Goal: Transaction & Acquisition: Purchase product/service

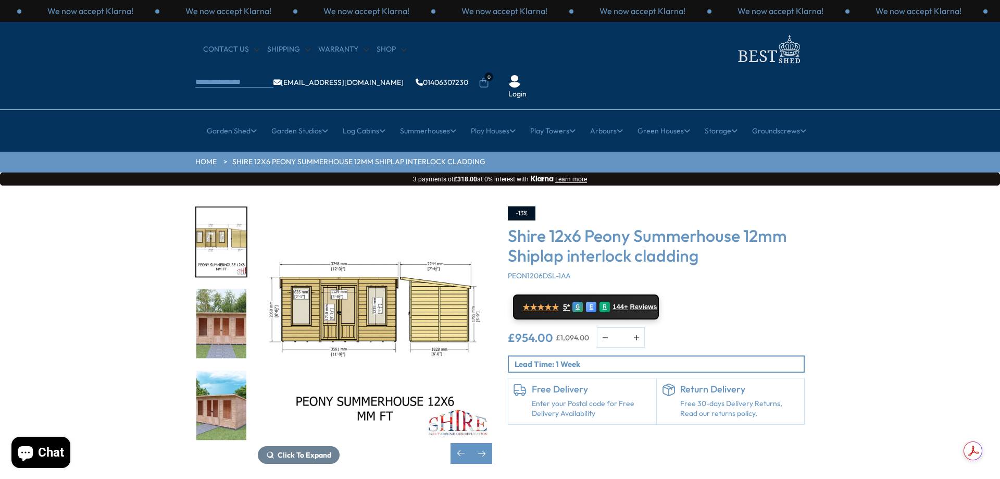
click at [81, 386] on div "Click To Expand Click To Expand Click To Expand Click To Expand Click To Expand…" at bounding box center [500, 342] width 1000 height 315
click at [44, 443] on button "Chat" at bounding box center [40, 452] width 59 height 31
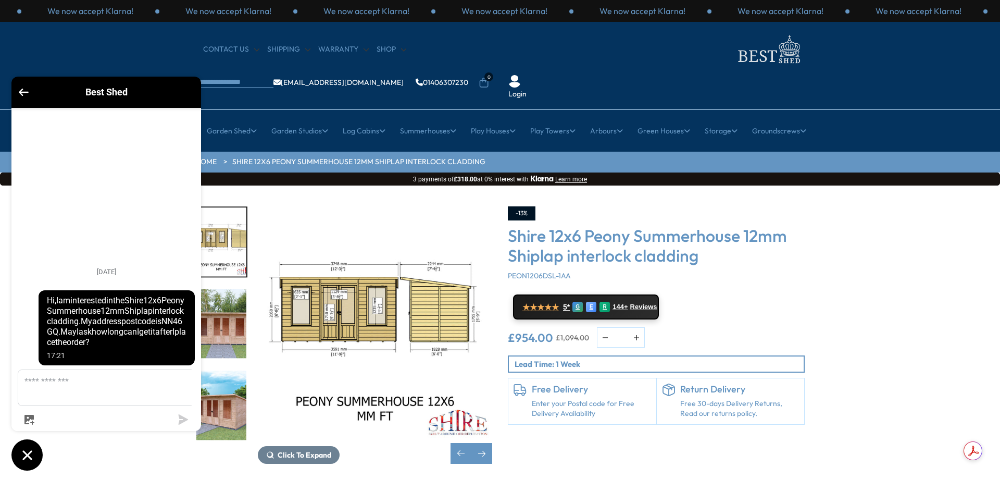
drag, startPoint x: 81, startPoint y: 283, endPoint x: 123, endPoint y: 361, distance: 87.9
click at [123, 361] on div "Hi, I am interested in the Shire 12x6 Peony Summerhouse 12mm Shiplap interlock …" at bounding box center [117, 327] width 156 height 75
click at [101, 348] on span "Hi, I am interested in the Shire 12x6 Peony Summerhouse 12mm Shiplap interlock …" at bounding box center [117, 321] width 140 height 52
drag, startPoint x: 80, startPoint y: 280, endPoint x: 120, endPoint y: 351, distance: 81.7
click at [120, 348] on span "Hi, I am interested in the Shire 12x6 Peony Summerhouse 12mm Shiplap interlock …" at bounding box center [117, 321] width 140 height 52
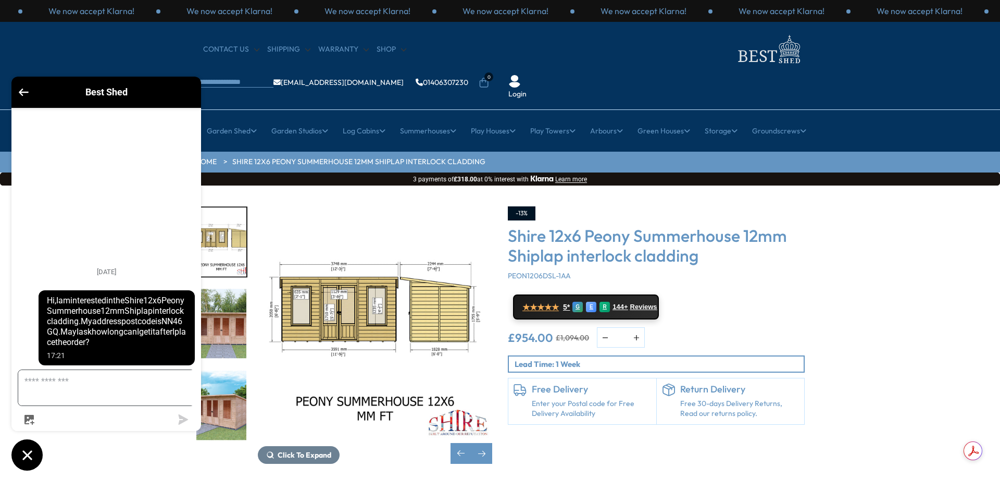
click at [53, 393] on textarea "Message us" at bounding box center [112, 387] width 189 height 35
paste textarea "**********"
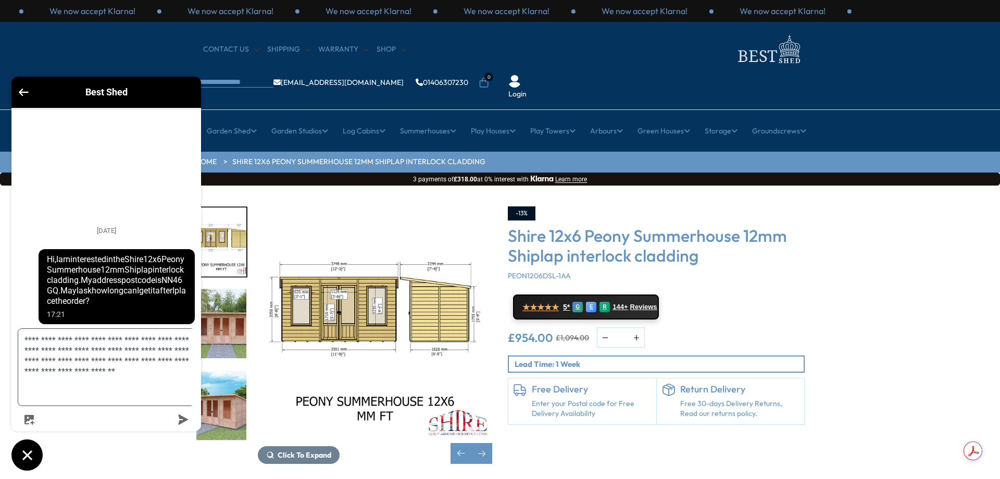
type textarea "**********"
click at [189, 421] on button "submit" at bounding box center [183, 419] width 23 height 10
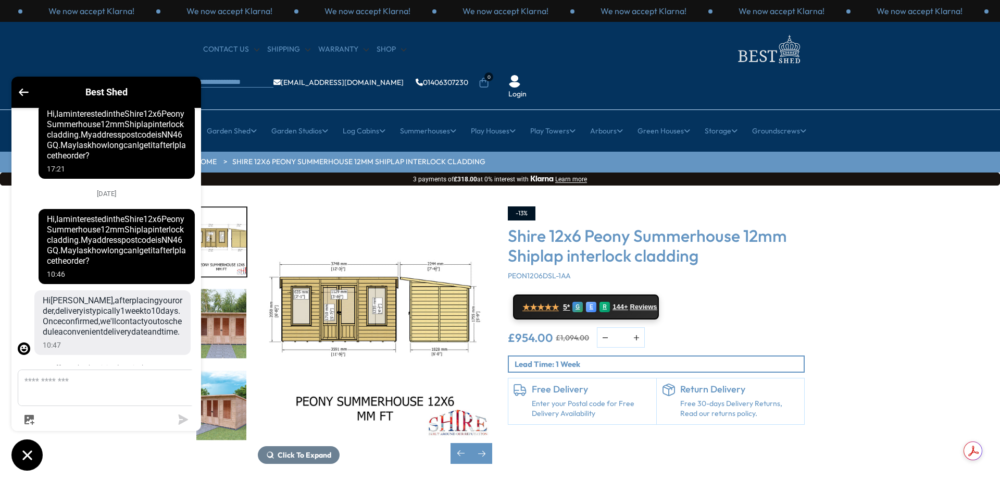
scroll to position [126, 0]
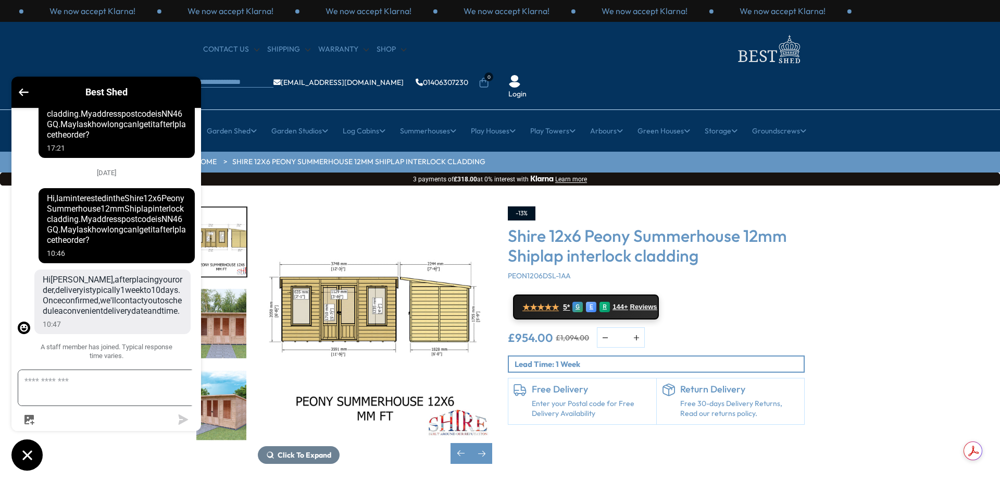
click at [90, 398] on textarea "Message us" at bounding box center [112, 387] width 189 height 35
click at [70, 386] on textarea "Message us" at bounding box center [112, 387] width 189 height 35
type textarea "******"
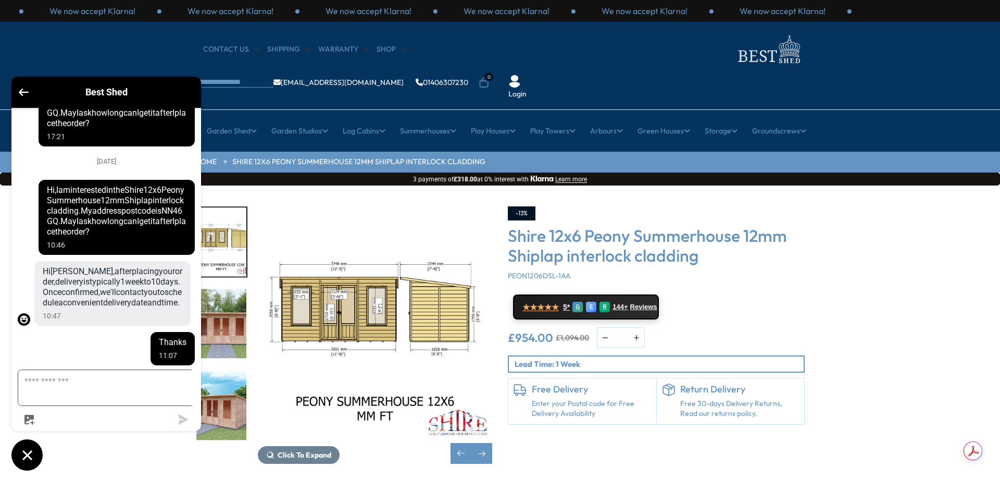
scroll to position [138, 0]
click at [886, 348] on div "Click To Expand Click To Expand Click To Expand Click To Expand Click To Expand…" at bounding box center [500, 342] width 1000 height 315
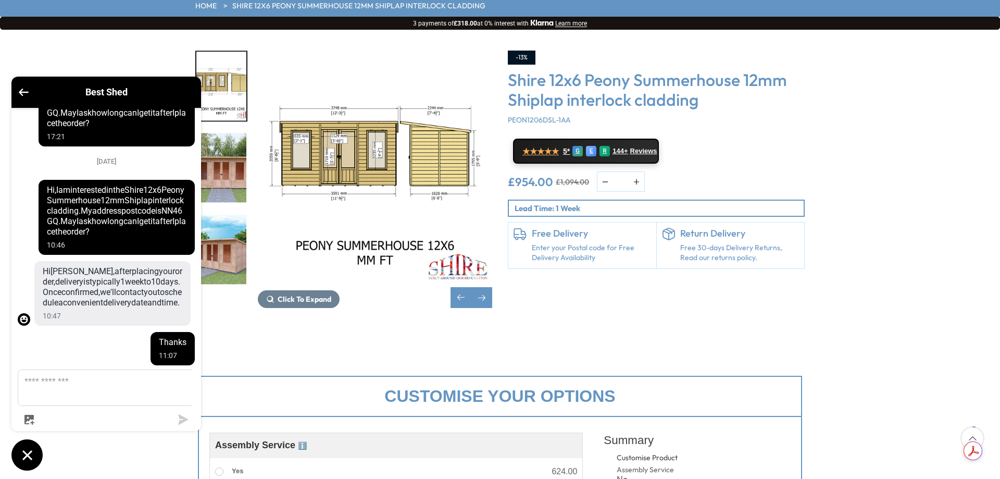
scroll to position [156, 0]
click at [634, 145] on span "Reviews" at bounding box center [642, 149] width 25 height 8
click at [866, 253] on div "Click To Expand Click To Expand Click To Expand Click To Expand Click To Expand…" at bounding box center [500, 186] width 1000 height 315
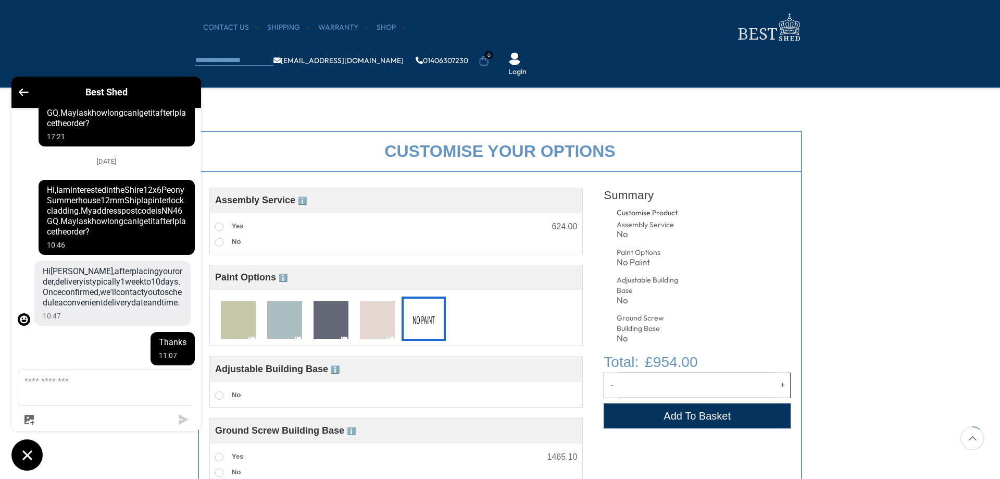
scroll to position [365, 0]
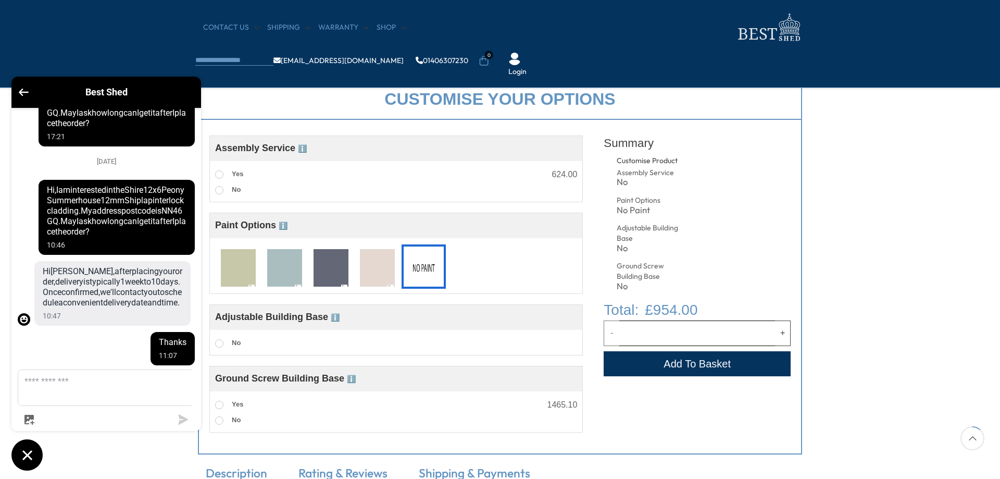
click at [22, 87] on div "Best Shed" at bounding box center [106, 92] width 177 height 19
click at [22, 92] on icon "Go back to the main screen" at bounding box center [24, 92] width 10 height 7
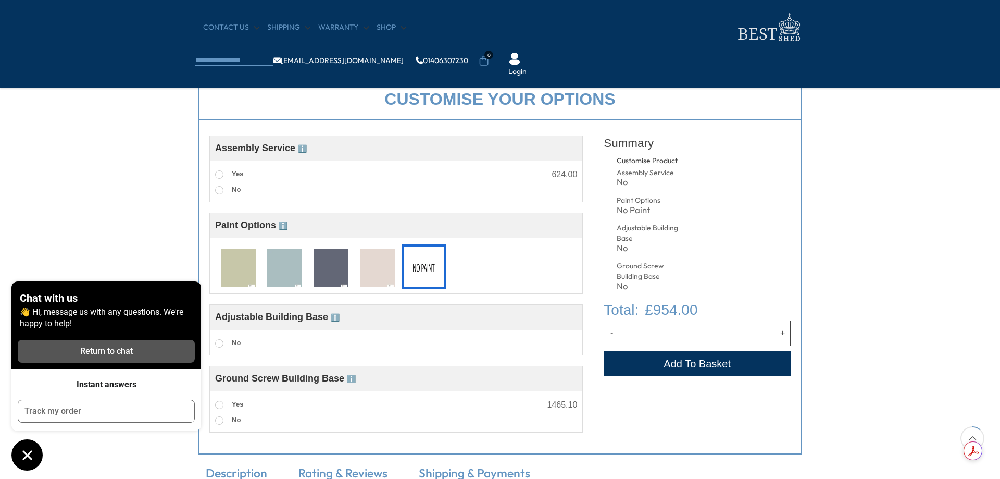
click at [30, 454] on icon "Chat window" at bounding box center [27, 455] width 16 height 16
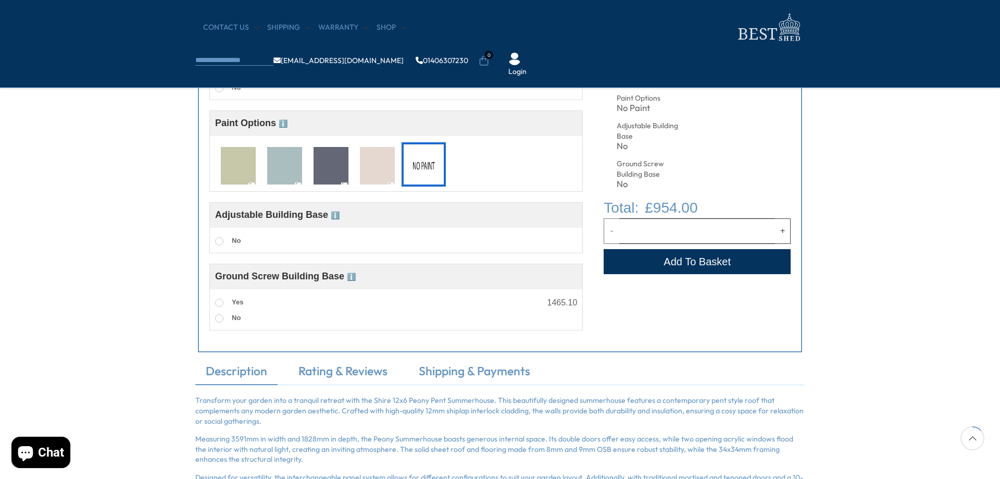
scroll to position [469, 0]
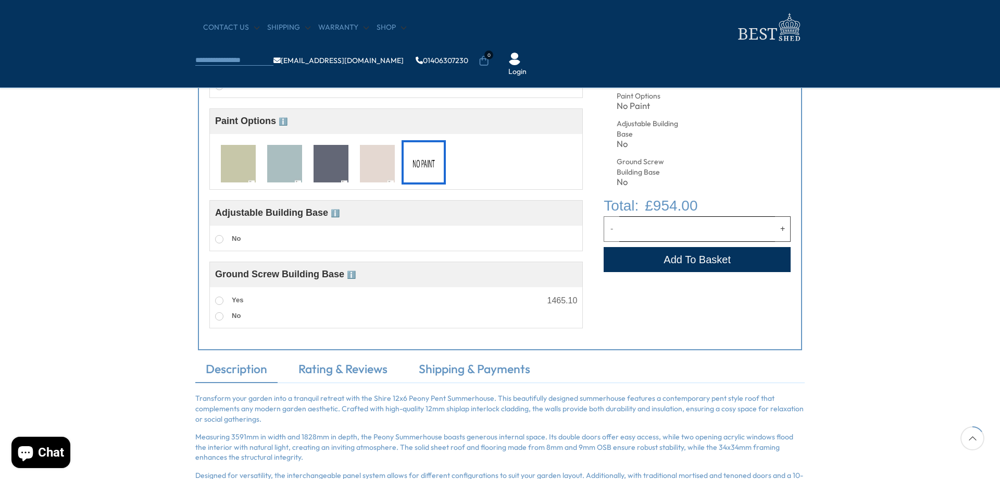
click at [339, 212] on span "ℹ️" at bounding box center [335, 213] width 9 height 8
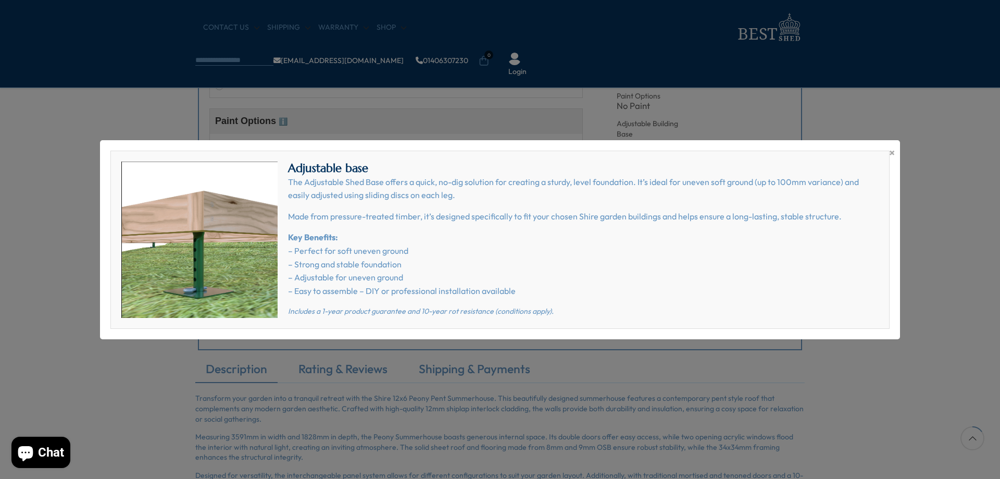
click at [67, 229] on div "× Adjustable base The Adjustable Shed Base offers a quick, no-dig solution for …" at bounding box center [500, 239] width 1000 height 479
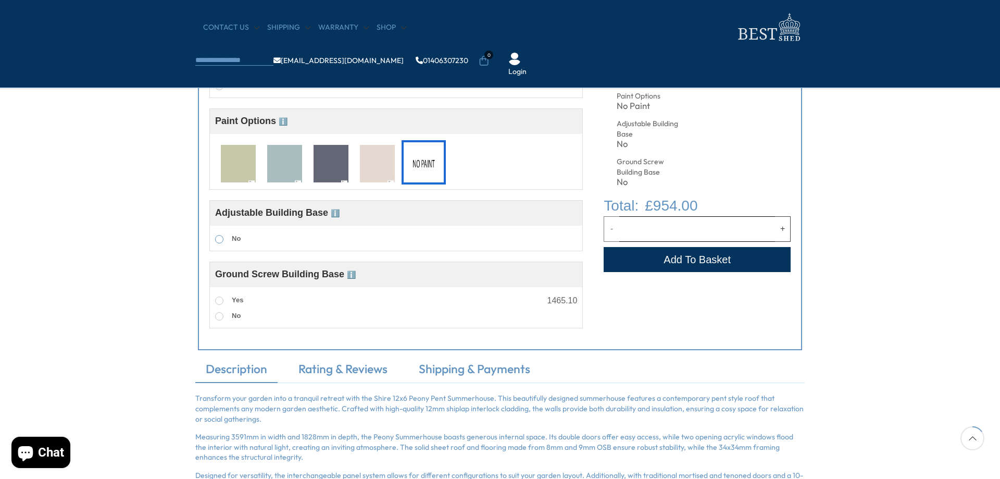
click at [219, 243] on span at bounding box center [219, 239] width 8 height 8
click at [220, 240] on span at bounding box center [219, 239] width 8 height 8
drag, startPoint x: 216, startPoint y: 277, endPoint x: 345, endPoint y: 275, distance: 128.7
click at [345, 275] on span "Ground Screw Building Base ℹ️" at bounding box center [285, 274] width 141 height 10
click at [350, 274] on span "ℹ️" at bounding box center [351, 274] width 9 height 8
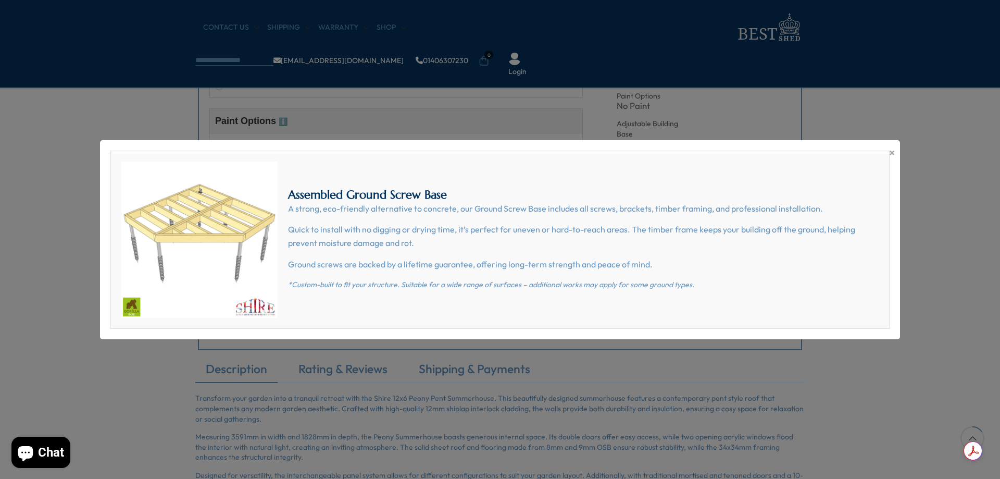
click at [351, 352] on div "× Assembled Ground Screw Base A strong, eco-friendly alternative to concrete, o…" at bounding box center [500, 239] width 1000 height 479
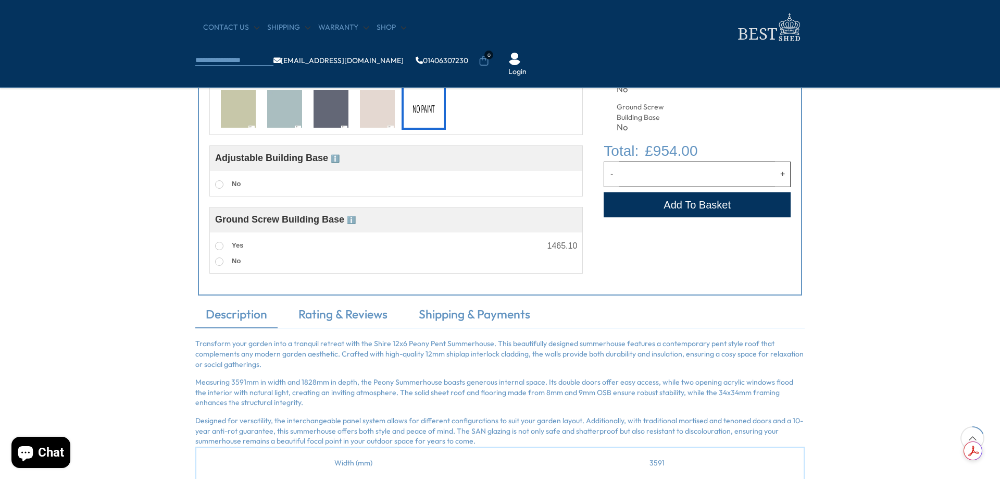
scroll to position [573, 0]
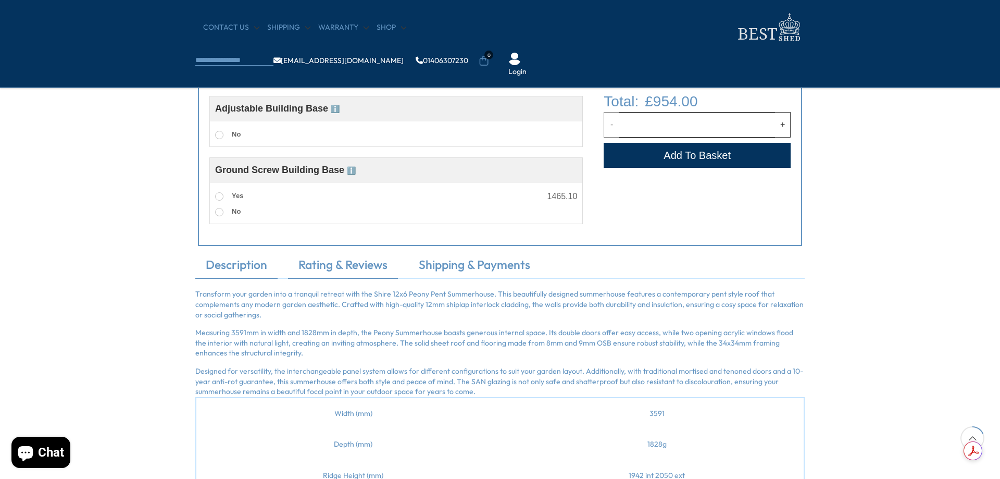
click at [330, 265] on link "Rating & Reviews" at bounding box center [343, 267] width 110 height 22
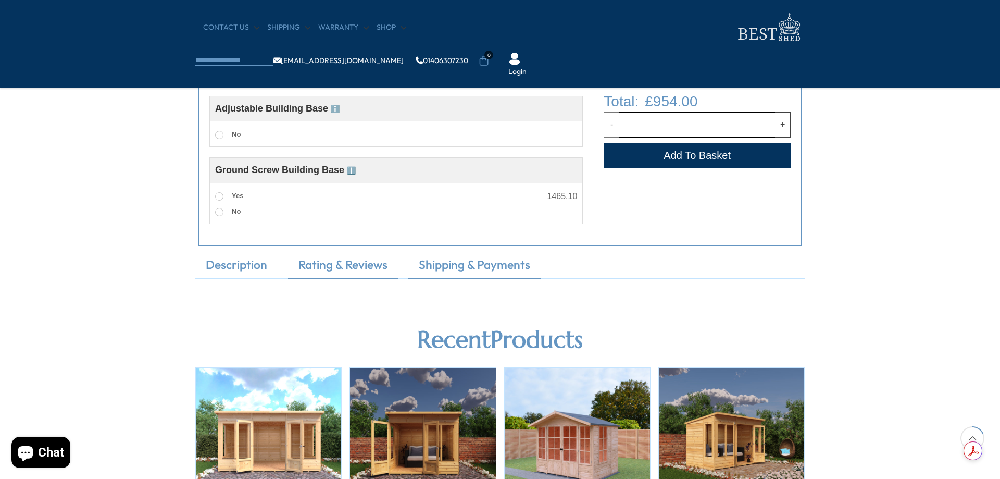
click at [471, 268] on link "Shipping & Payments" at bounding box center [474, 267] width 132 height 22
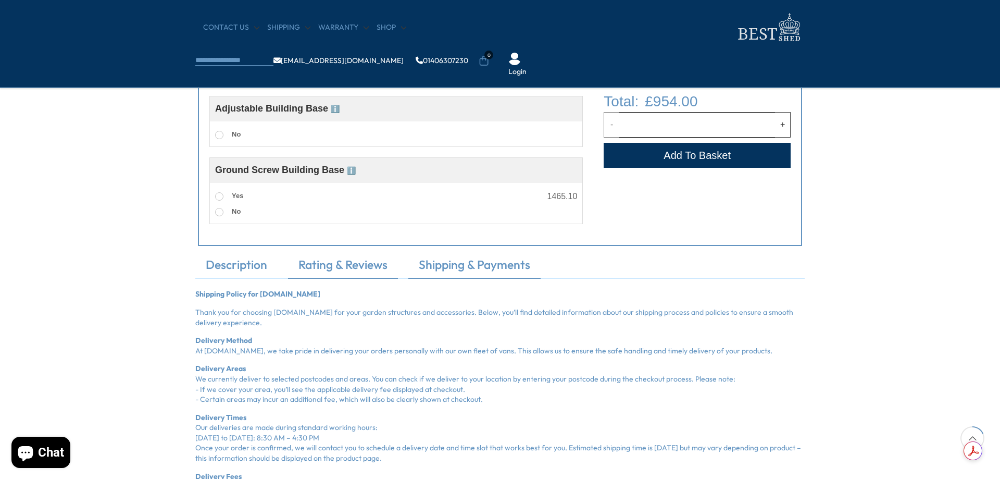
click at [303, 269] on link "Rating & Reviews" at bounding box center [343, 267] width 110 height 22
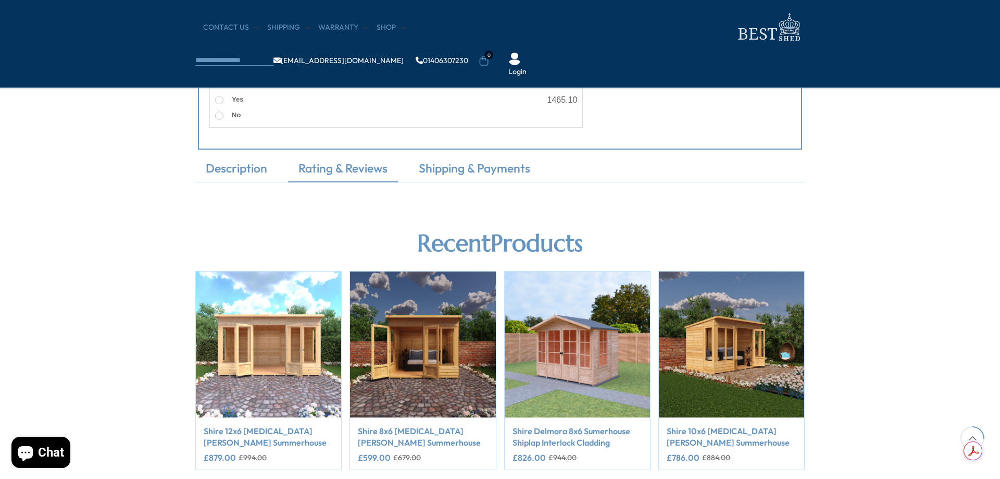
scroll to position [469, 0]
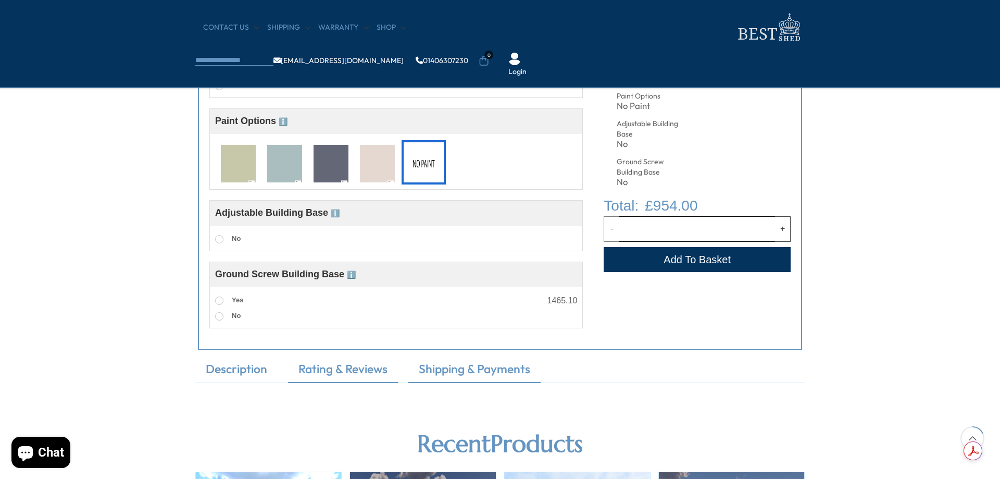
click at [461, 374] on link "Shipping & Payments" at bounding box center [474, 372] width 132 height 22
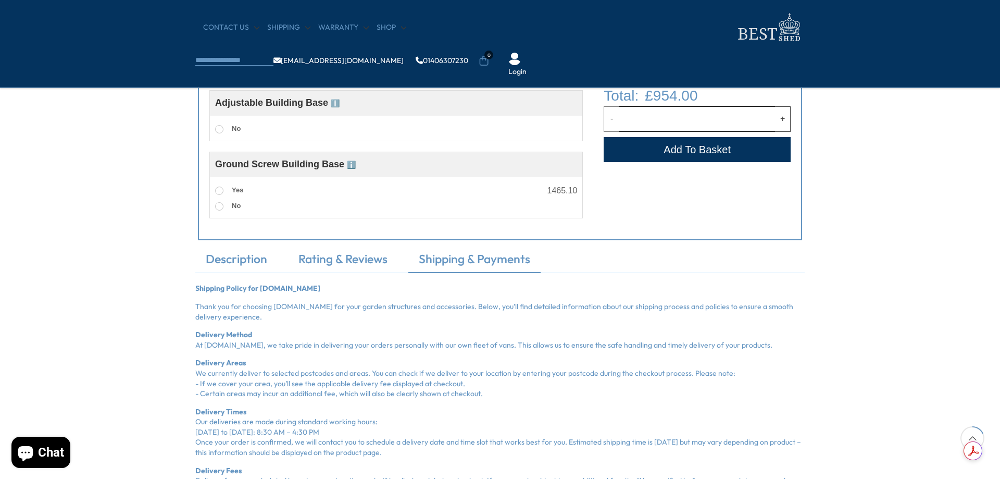
scroll to position [573, 0]
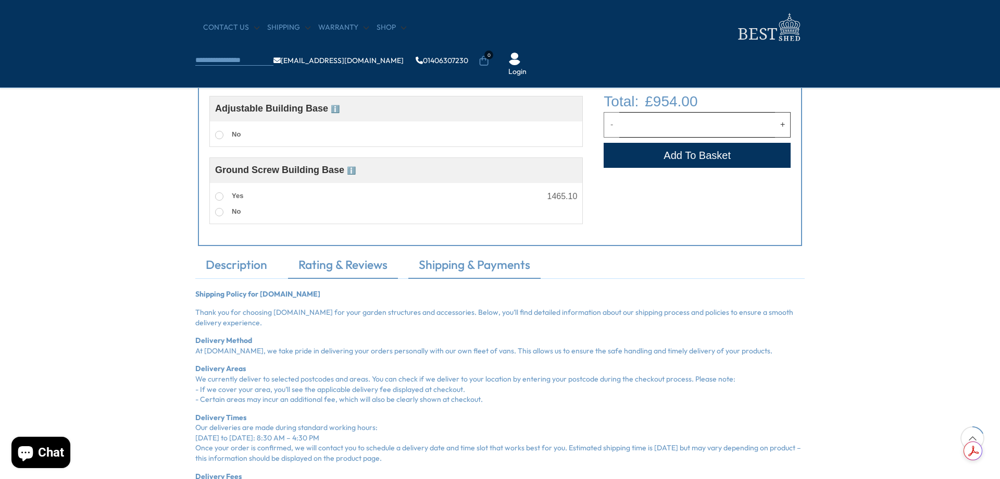
click at [351, 267] on link "Rating & Reviews" at bounding box center [343, 267] width 110 height 22
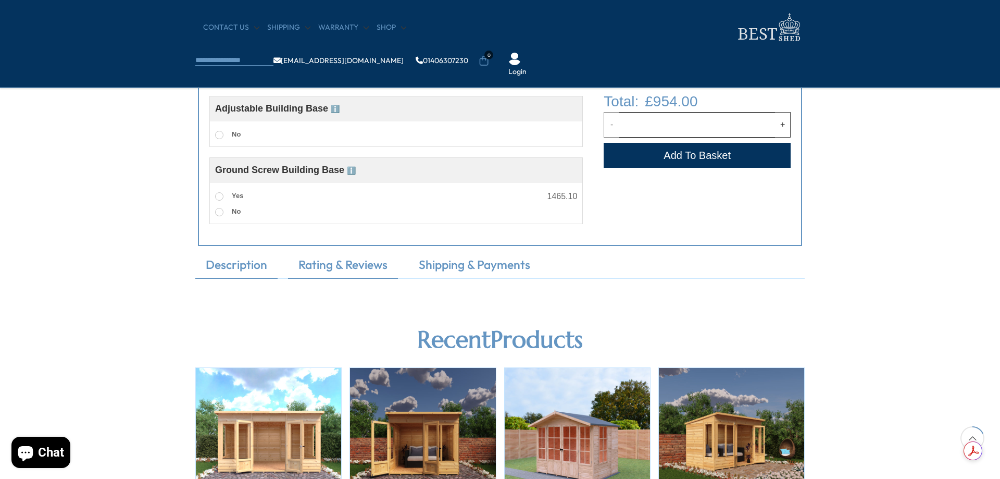
click at [243, 272] on link "Description" at bounding box center [236, 267] width 82 height 22
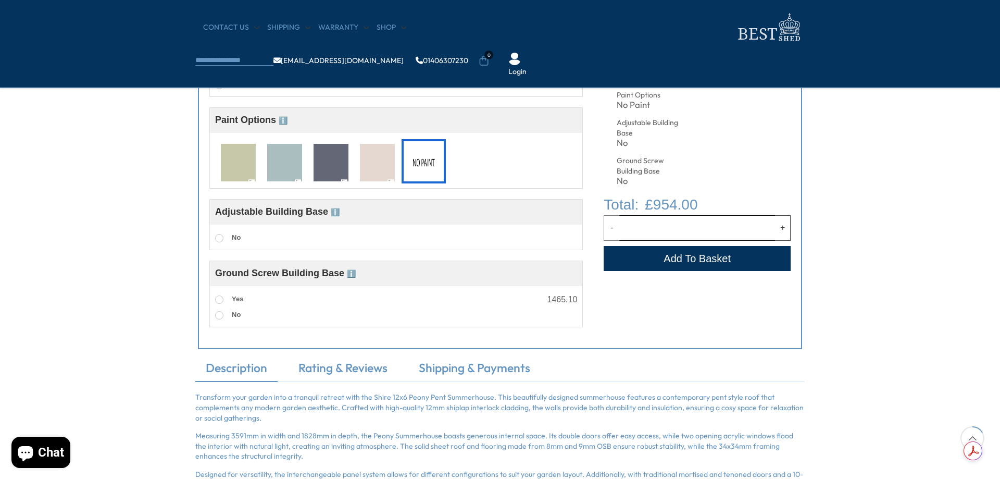
scroll to position [417, 0]
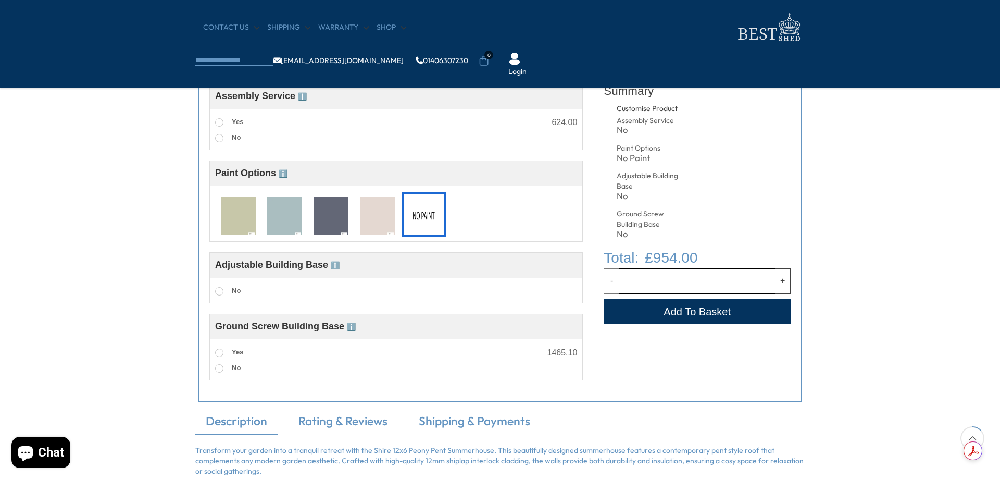
click at [47, 452] on span "Chat" at bounding box center [51, 452] width 26 height 16
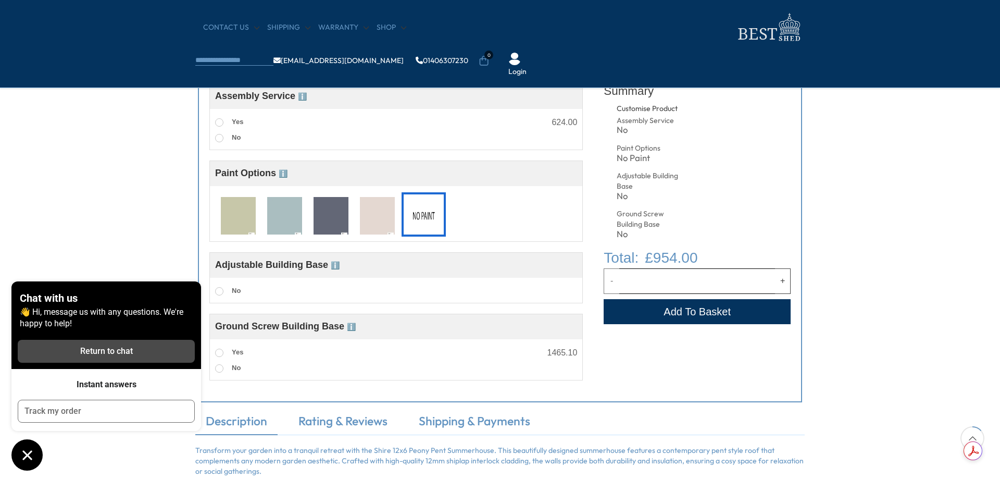
click at [128, 354] on div "Return to chat" at bounding box center [106, 350] width 165 height 11
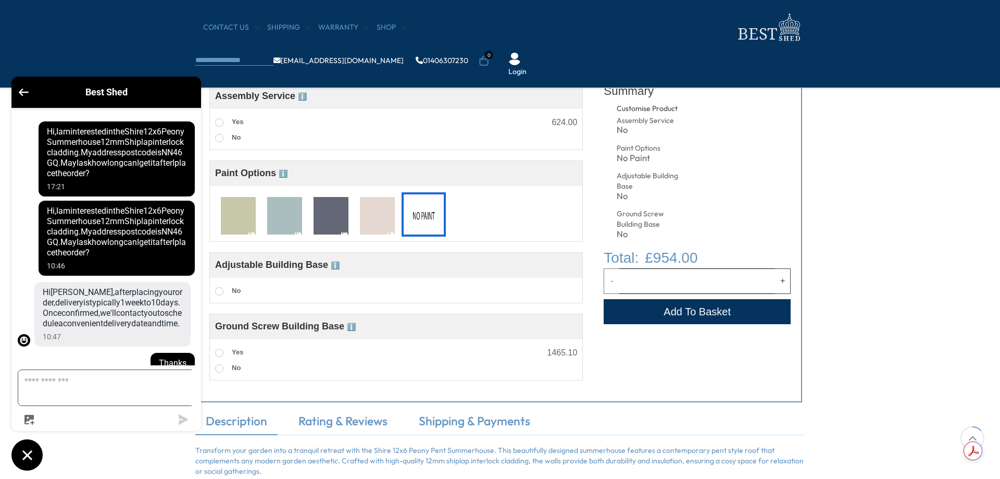
scroll to position [138, 0]
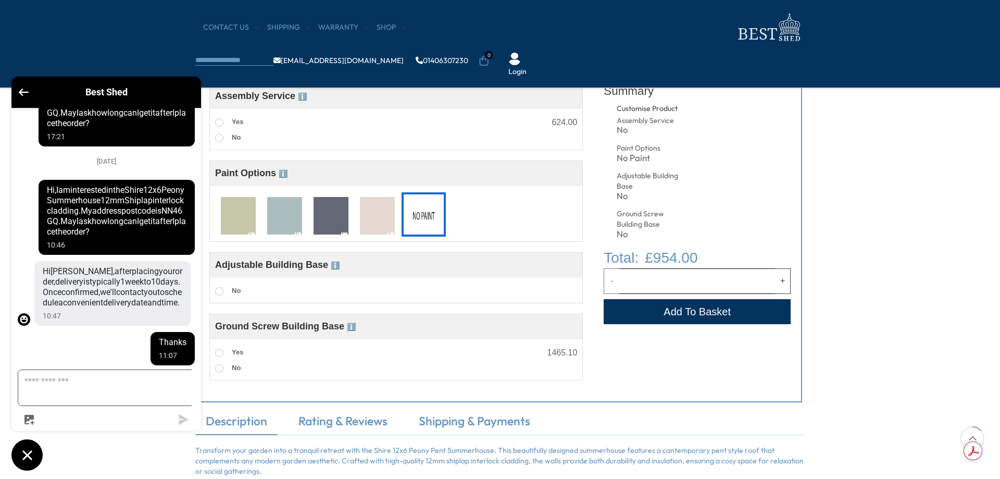
click at [27, 459] on icon "Chat window" at bounding box center [27, 455] width 16 height 16
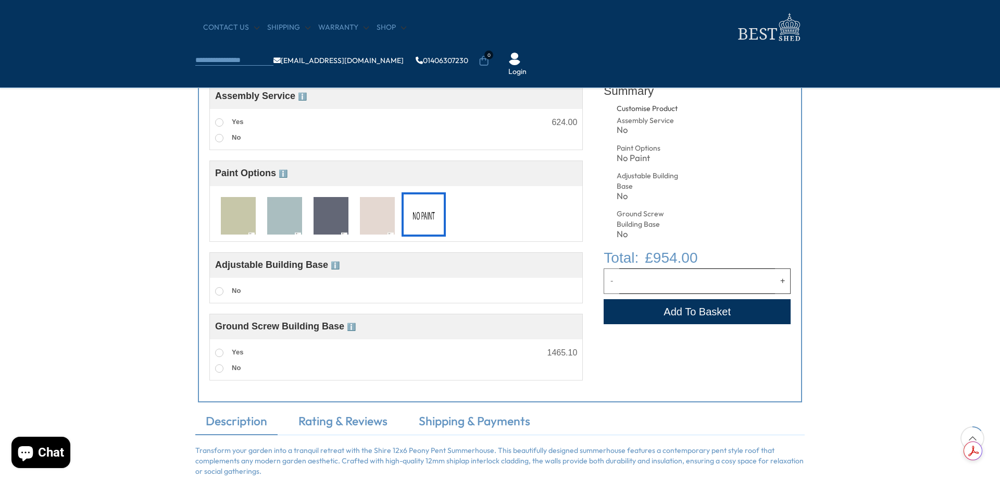
click at [719, 314] on button "Add to Cart" at bounding box center [697, 311] width 187 height 25
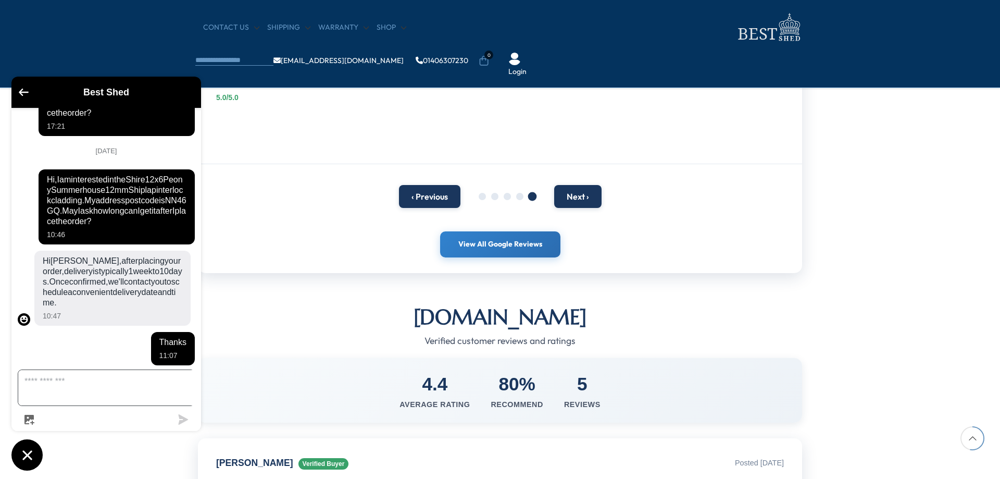
scroll to position [834, 0]
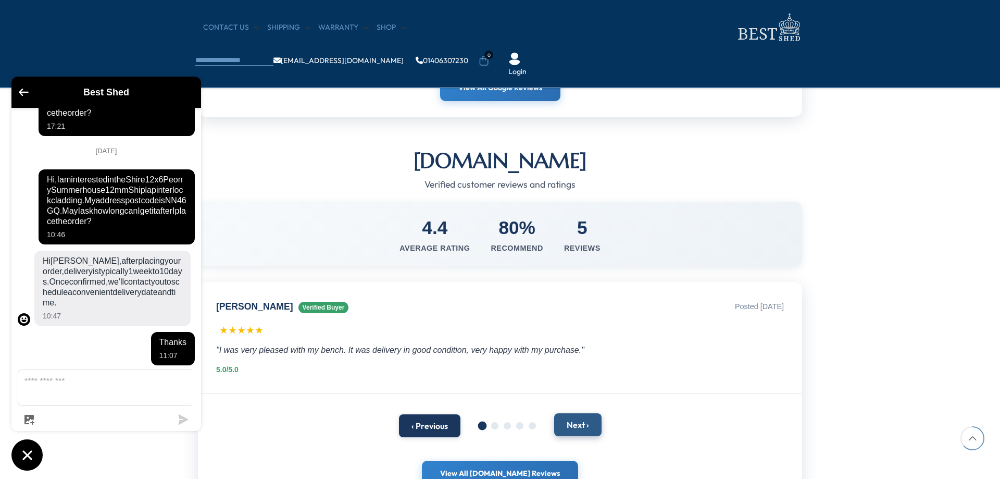
click at [579, 421] on button "Next ›" at bounding box center [577, 424] width 47 height 23
click at [579, 422] on button "Next ›" at bounding box center [577, 424] width 47 height 23
click at [411, 422] on button "‹ Previous" at bounding box center [429, 424] width 61 height 23
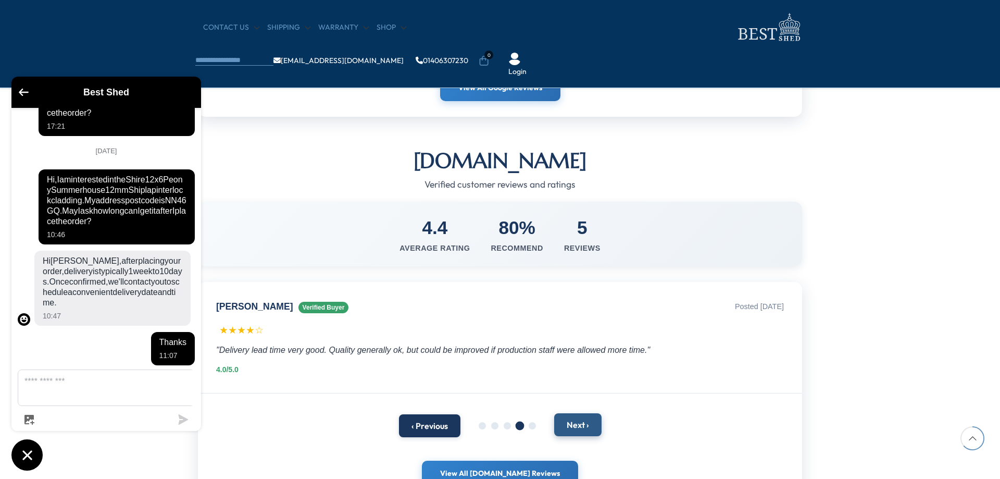
click at [574, 420] on button "Next ›" at bounding box center [577, 424] width 47 height 23
drag, startPoint x: 462, startPoint y: 346, endPoint x: 320, endPoint y: 345, distance: 141.7
click at [320, 345] on div ""Easy to follow instructions, but disappointed in fixtures and fittings."" at bounding box center [500, 350] width 568 height 14
copy div "but disappointed in fixtures and fittings"
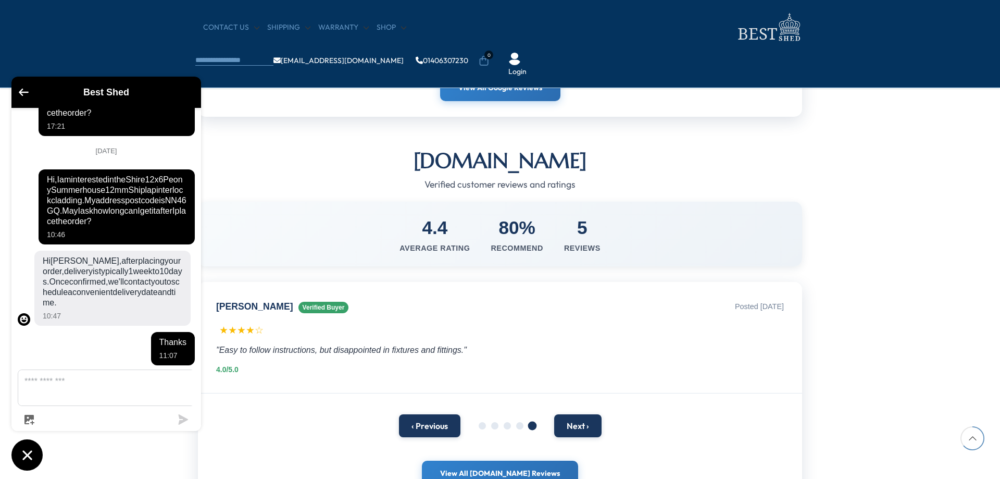
scroll to position [990, 0]
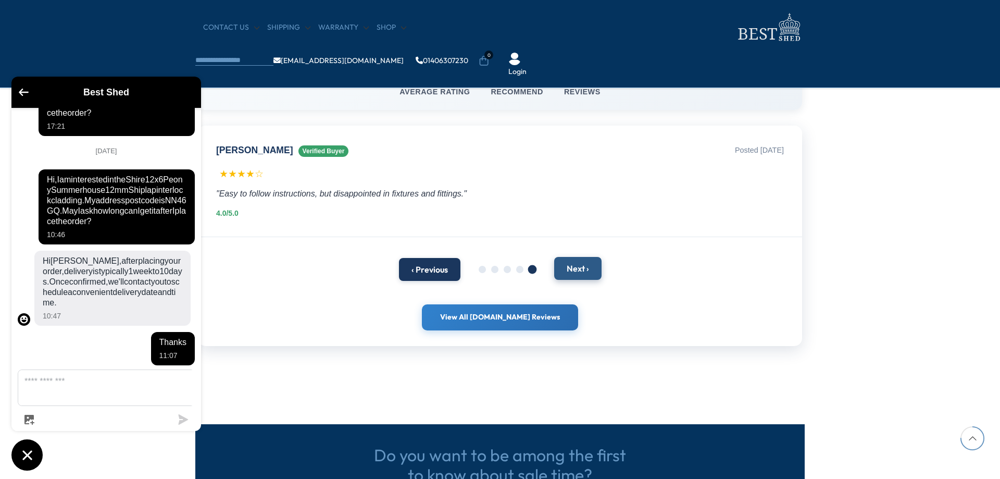
click at [584, 269] on button "Next ›" at bounding box center [577, 268] width 47 height 23
click at [585, 269] on button "Next ›" at bounding box center [577, 268] width 47 height 23
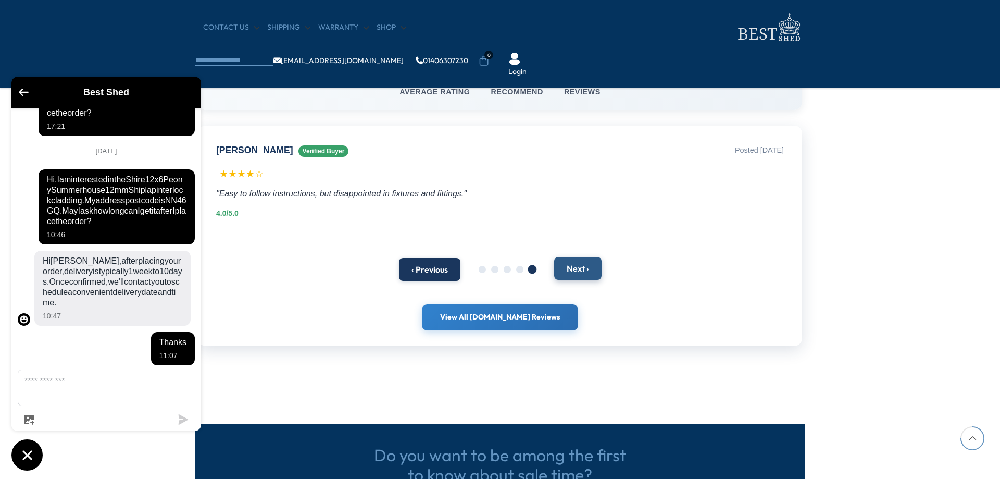
click at [585, 269] on button "Next ›" at bounding box center [577, 268] width 47 height 23
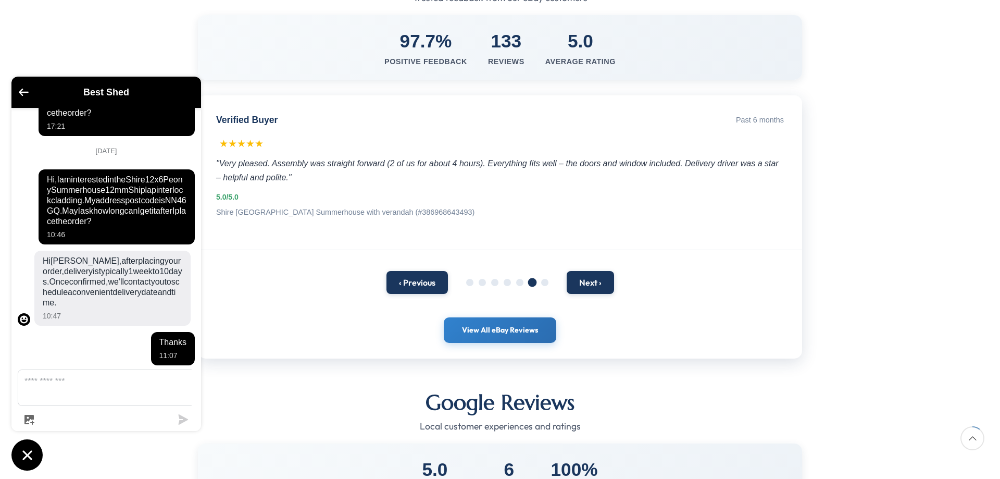
scroll to position [104, 0]
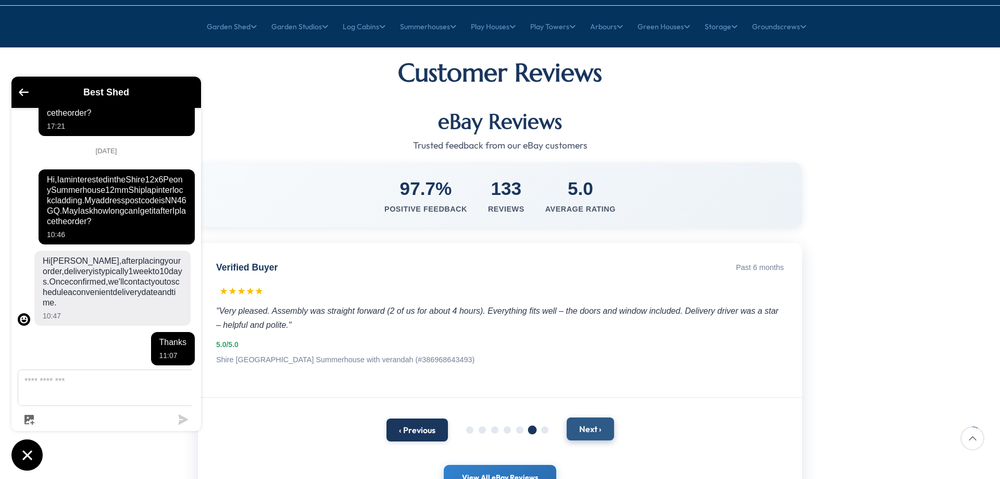
click at [593, 417] on button "Next ›" at bounding box center [590, 428] width 47 height 23
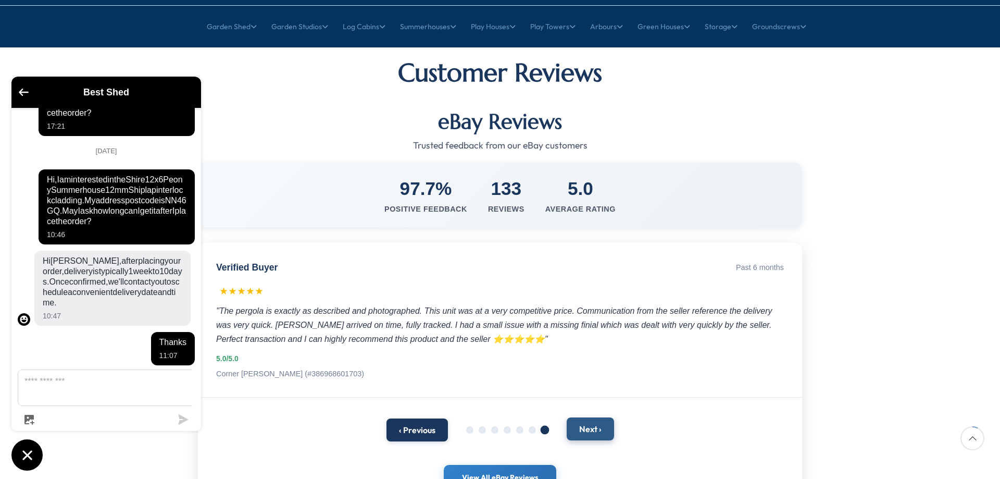
click at [593, 417] on button "Next ›" at bounding box center [590, 428] width 47 height 23
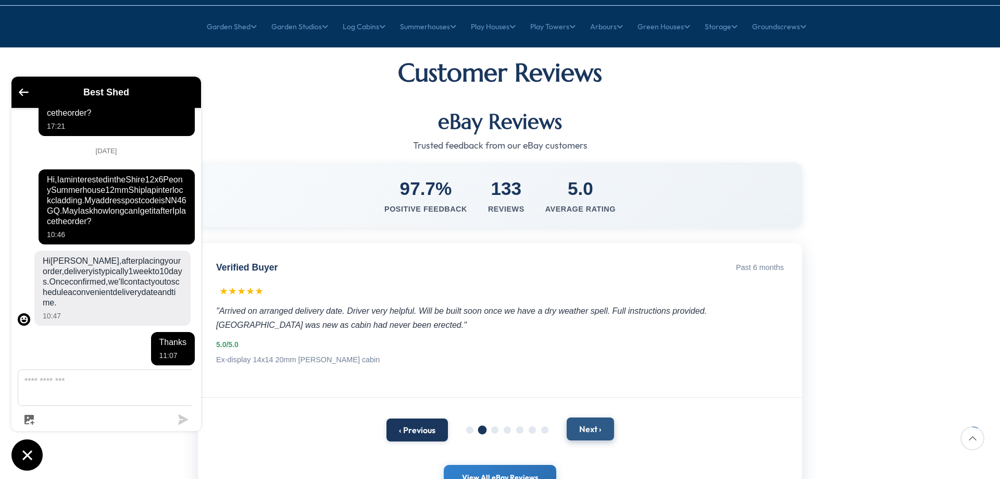
click at [593, 417] on button "Next ›" at bounding box center [590, 428] width 47 height 23
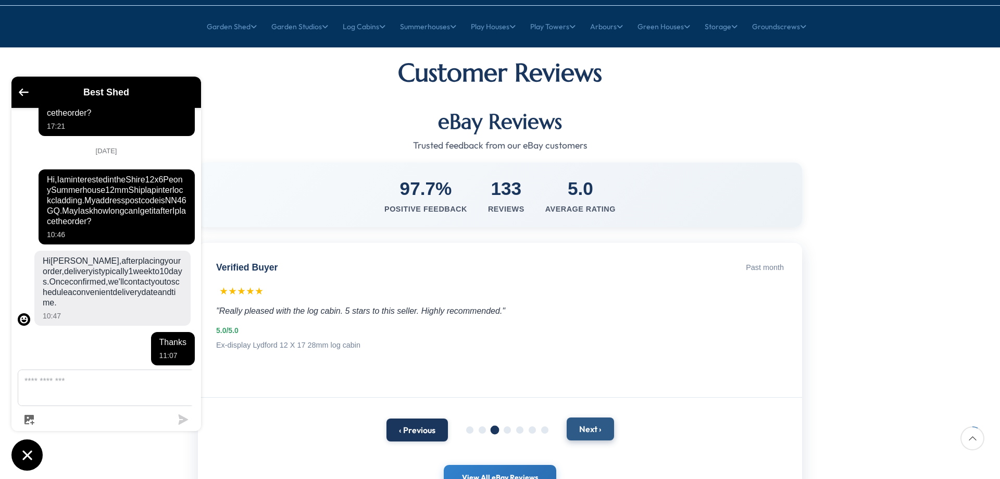
click at [593, 417] on button "Next ›" at bounding box center [590, 428] width 47 height 23
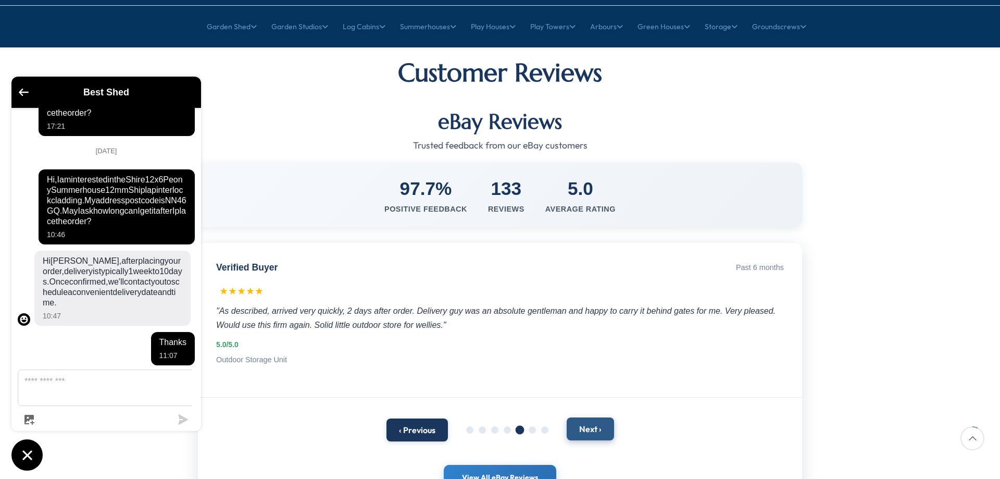
click at [594, 417] on button "Next ›" at bounding box center [590, 428] width 47 height 23
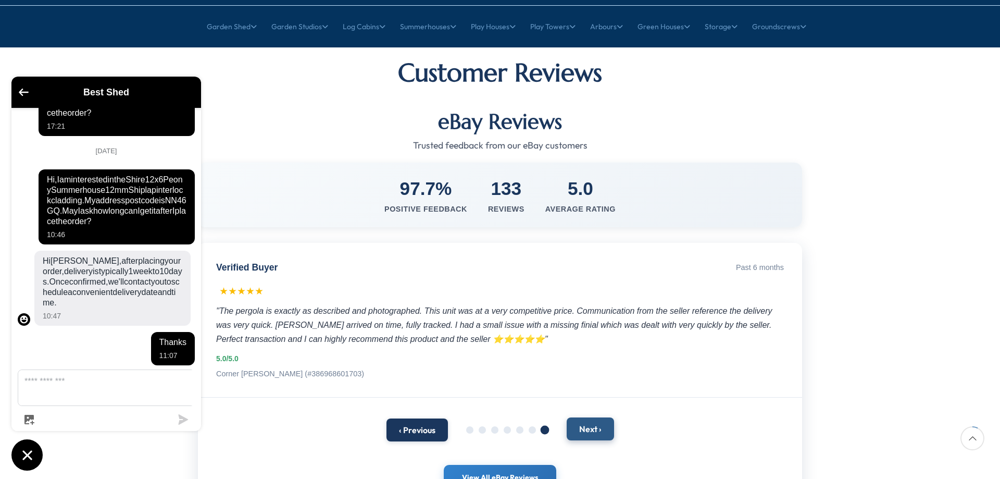
click at [594, 417] on button "Next ›" at bounding box center [590, 428] width 47 height 23
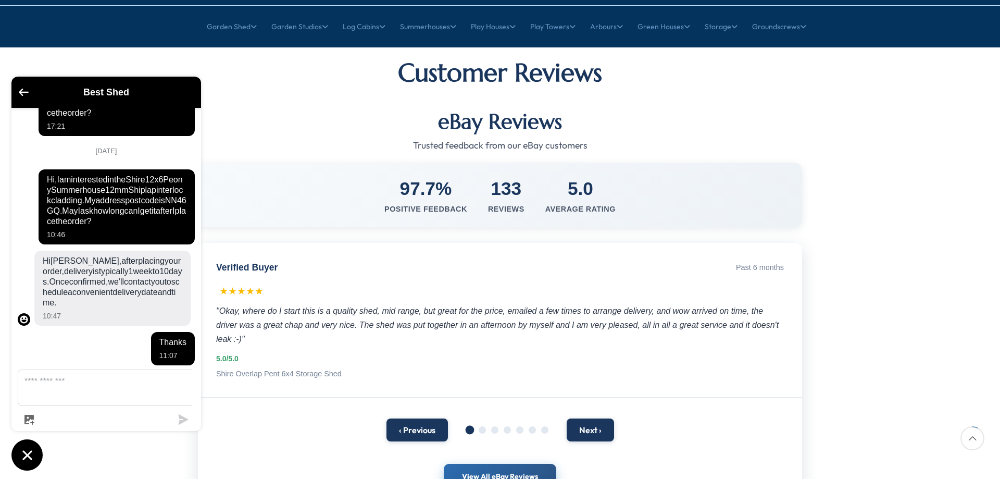
click at [530, 464] on link "View All eBay Reviews" at bounding box center [500, 477] width 113 height 26
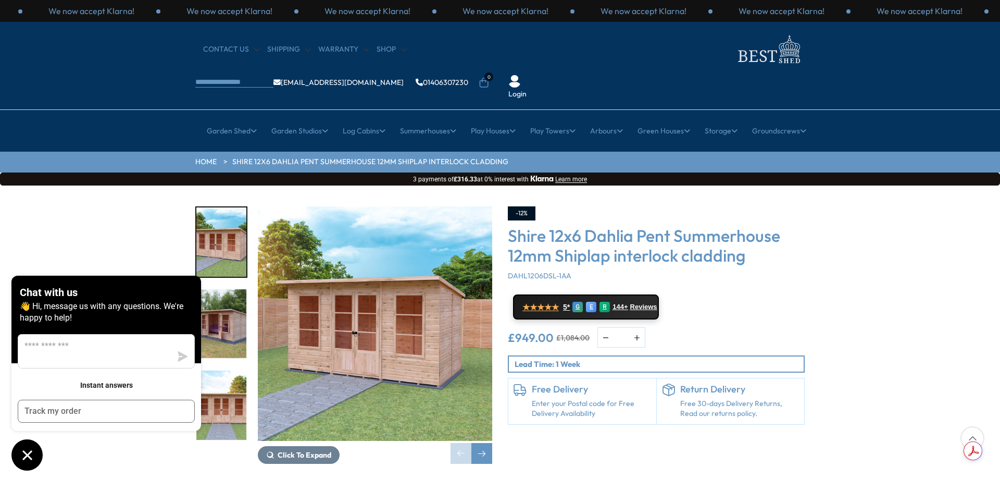
click at [861, 290] on div "Click To Expand Click To Expand Click To Expand Click To Expand Click To Expand…" at bounding box center [500, 342] width 1000 height 315
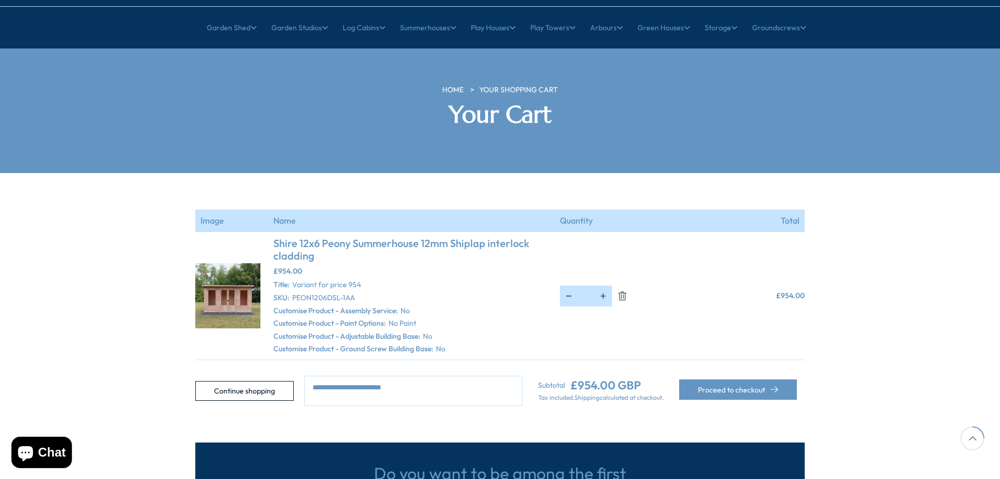
scroll to position [104, 0]
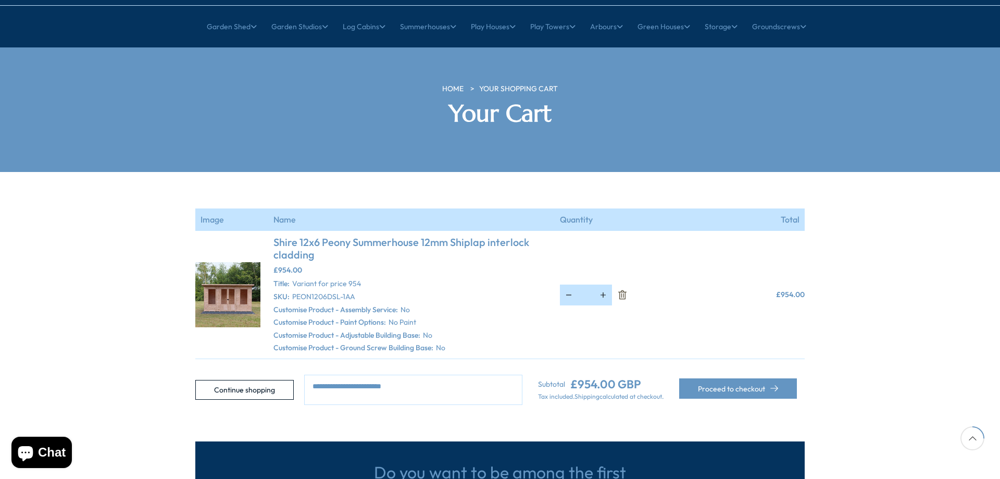
click at [343, 375] on textarea at bounding box center [413, 390] width 218 height 30
type textarea "**********"
click at [763, 378] on button "Proceed to checkout" at bounding box center [738, 388] width 118 height 20
